Goal: Navigation & Orientation: Find specific page/section

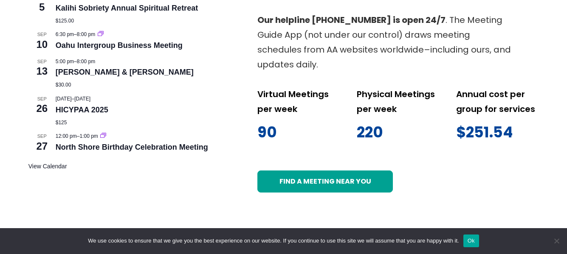
scroll to position [552, 0]
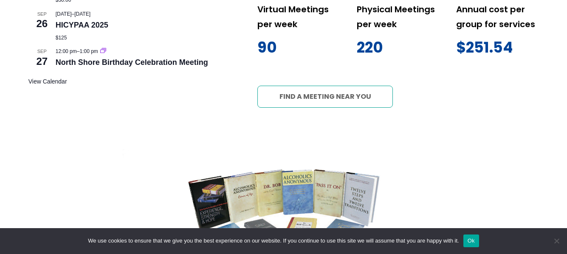
click at [327, 97] on link "Find a meeting near you" at bounding box center [324, 97] width 135 height 22
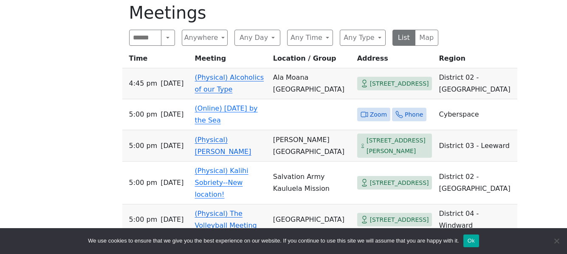
scroll to position [170, 0]
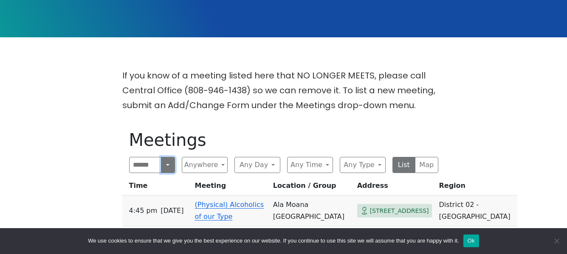
click at [165, 166] on button "Search" at bounding box center [168, 165] width 14 height 16
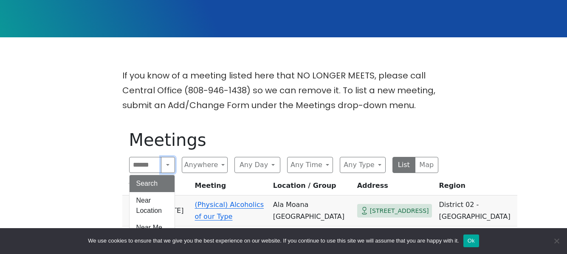
scroll to position [255, 0]
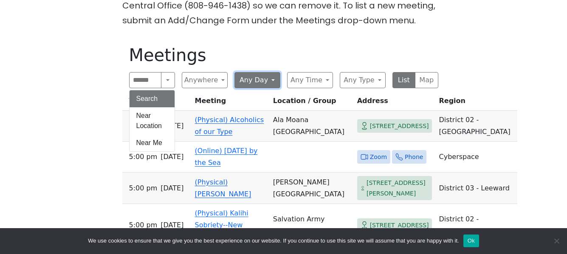
click at [270, 81] on button "Any Day" at bounding box center [257, 80] width 46 height 16
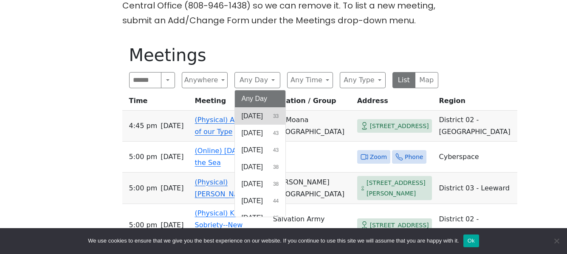
click at [261, 117] on span "[DATE]" at bounding box center [252, 116] width 21 height 10
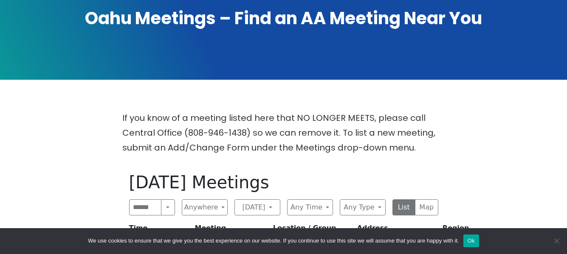
scroll to position [42, 0]
